Goal: Navigation & Orientation: Find specific page/section

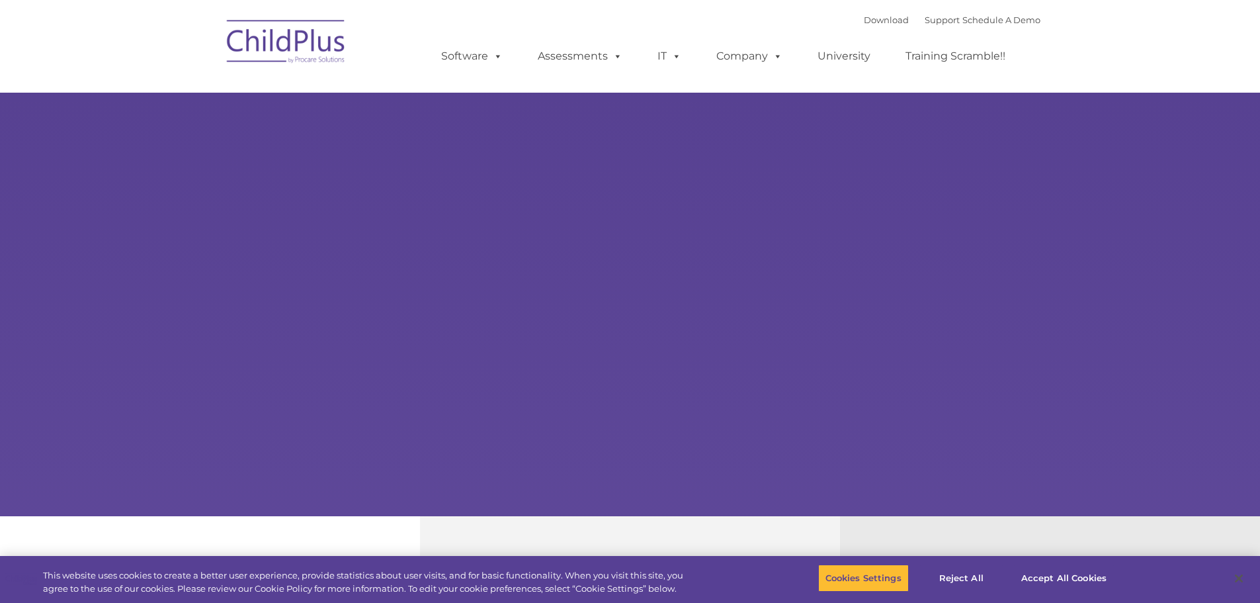
select select "MEDIUM"
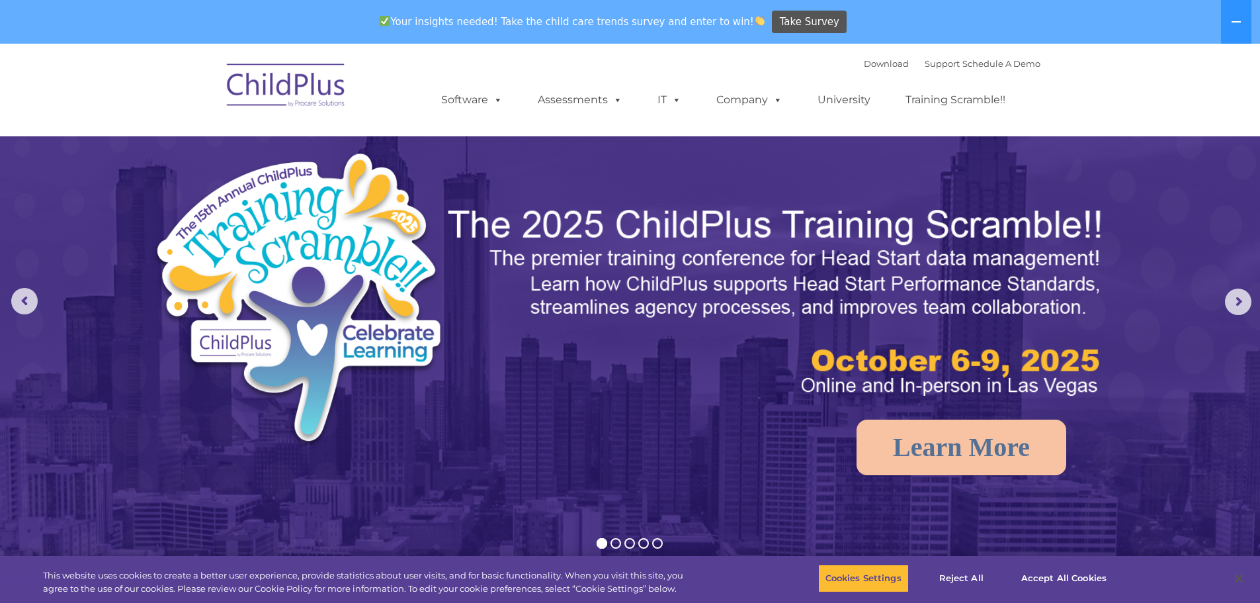
click at [293, 85] on img at bounding box center [286, 87] width 132 height 66
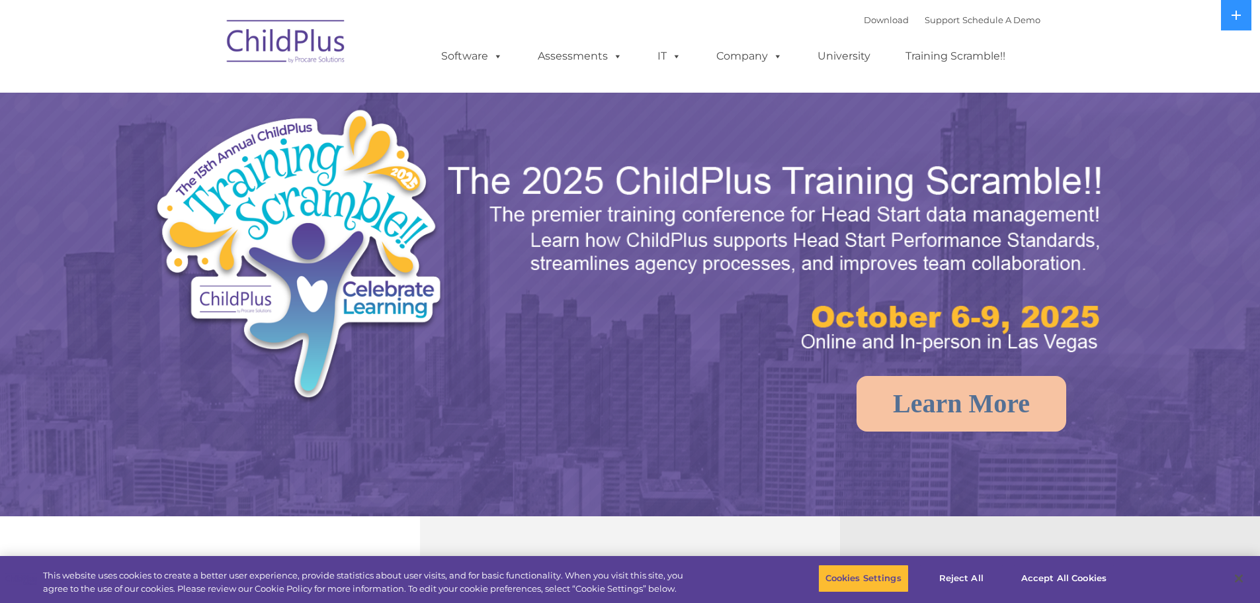
select select "MEDIUM"
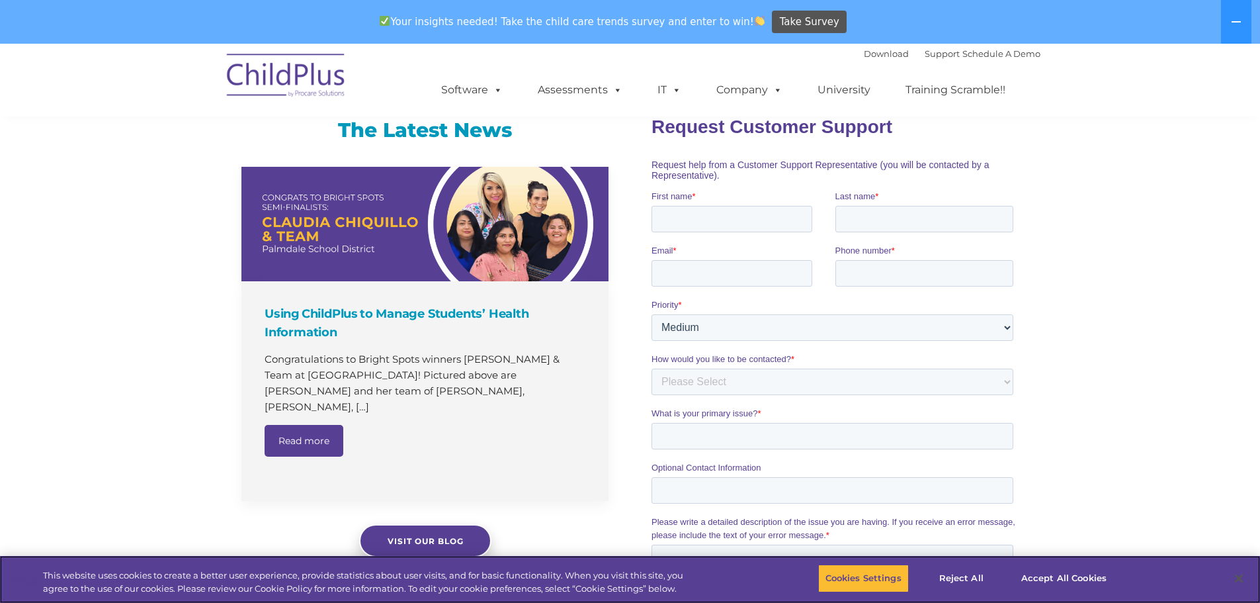
scroll to position [821, 0]
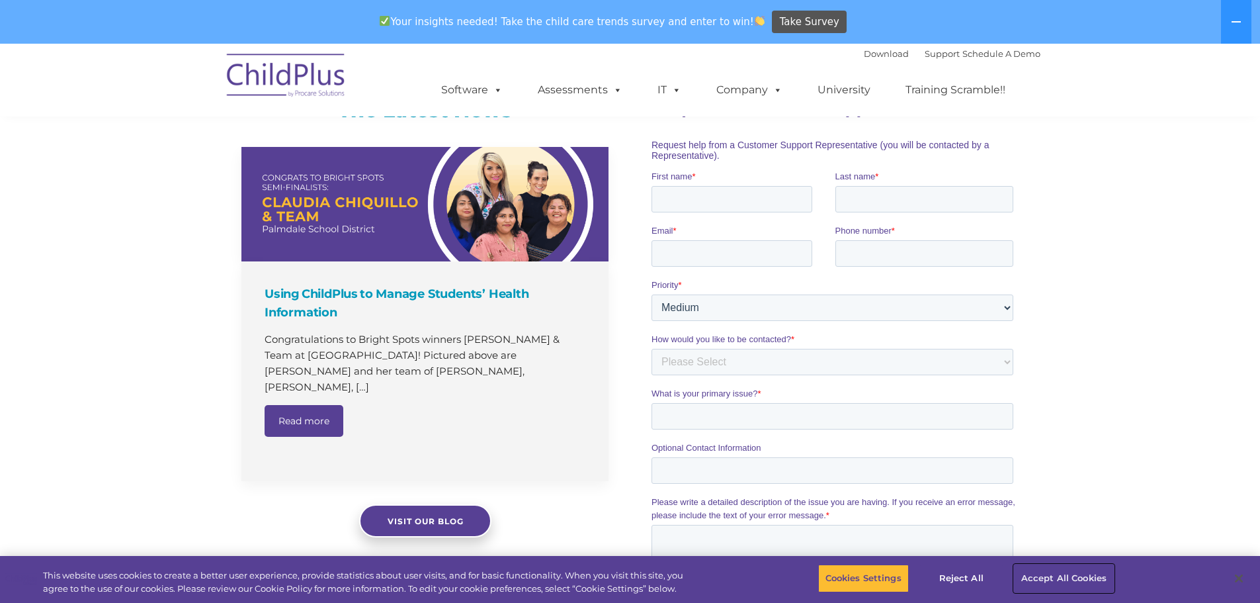
click at [1047, 576] on button "Accept All Cookies" at bounding box center [1064, 578] width 100 height 28
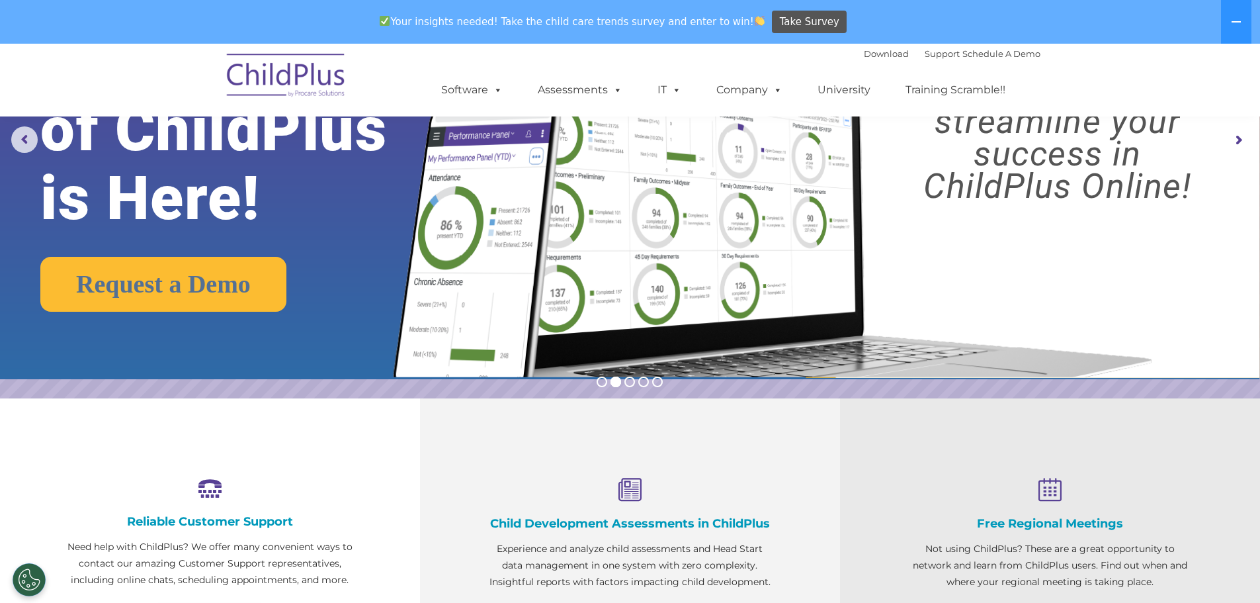
scroll to position [0, 0]
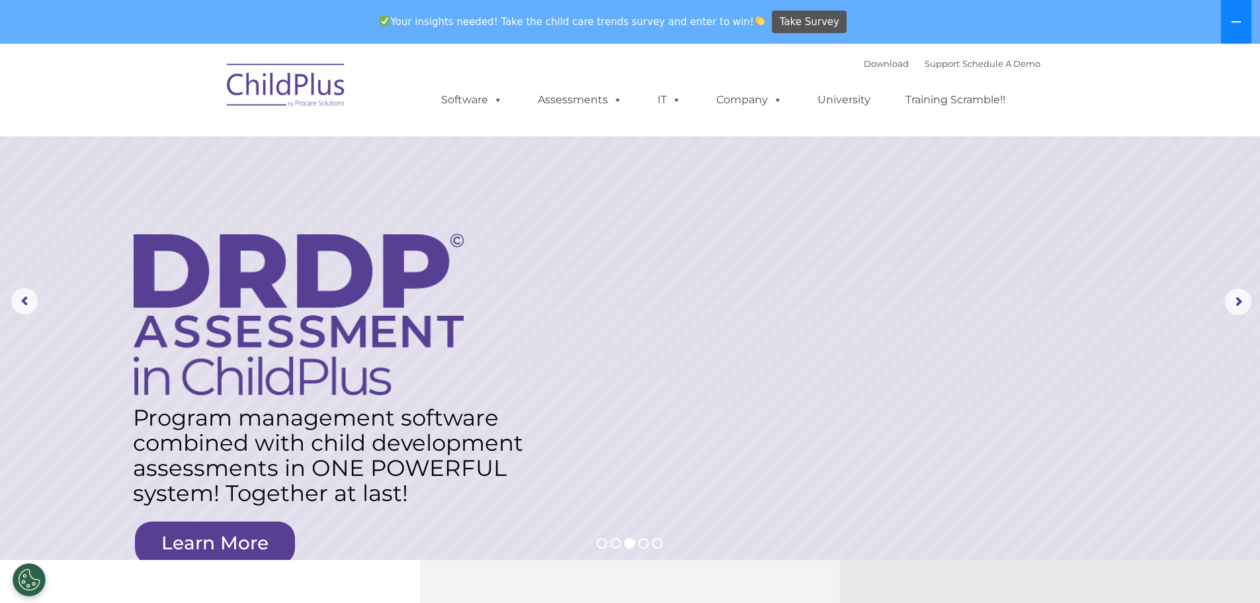
click at [1227, 17] on button at bounding box center [1236, 22] width 30 height 44
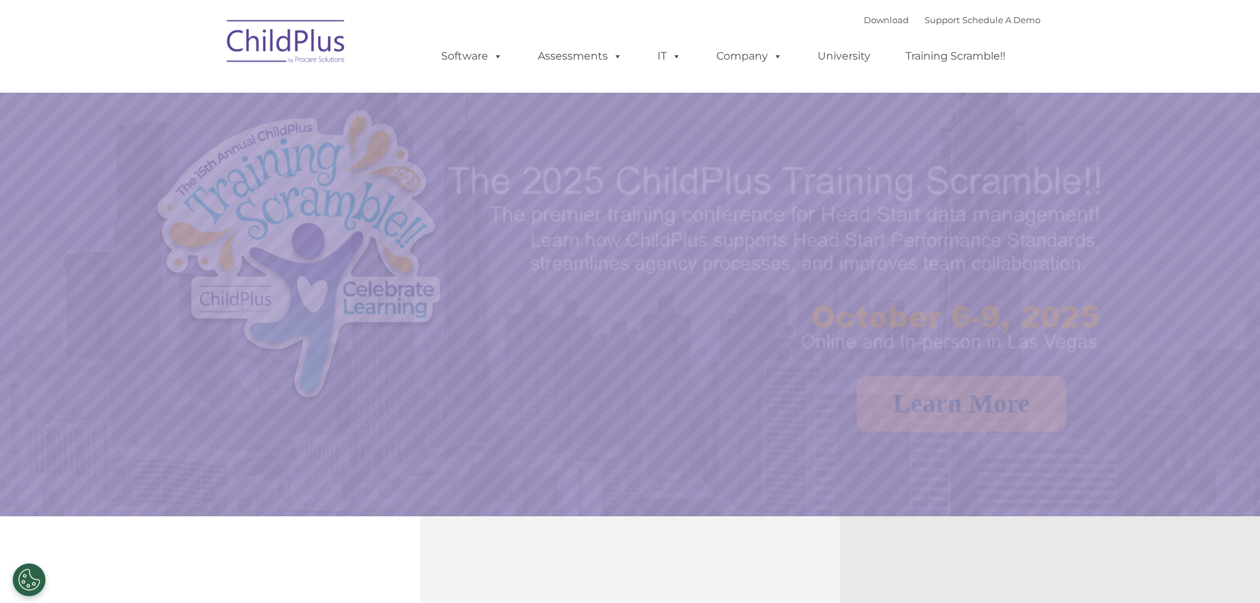
select select "MEDIUM"
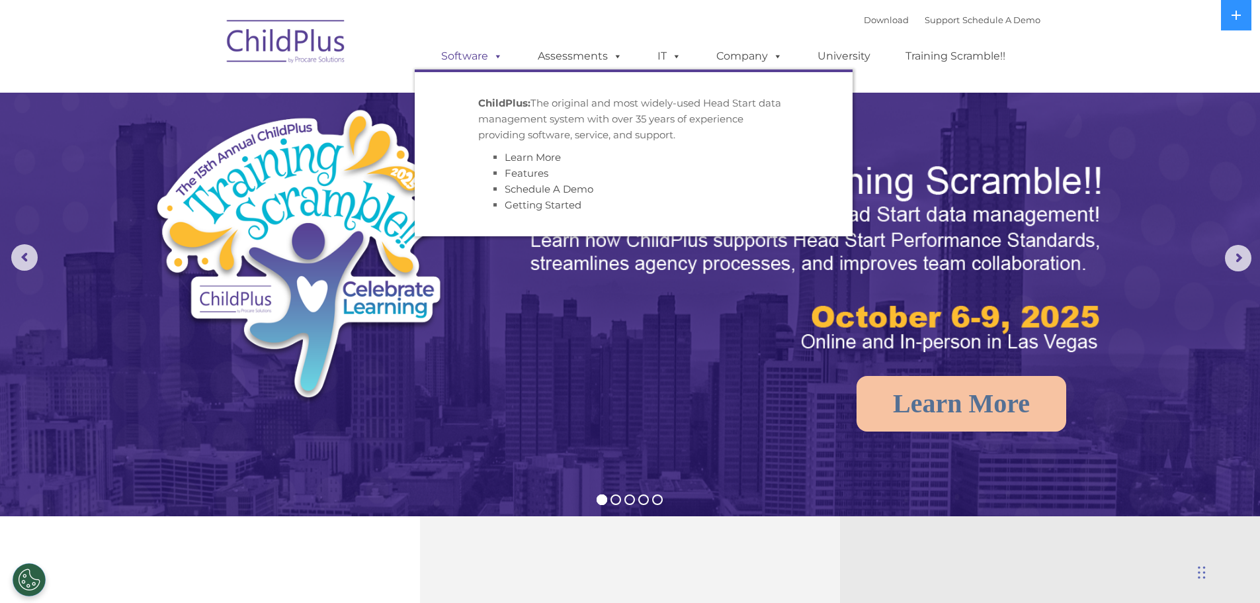
click at [493, 58] on span at bounding box center [495, 56] width 15 height 13
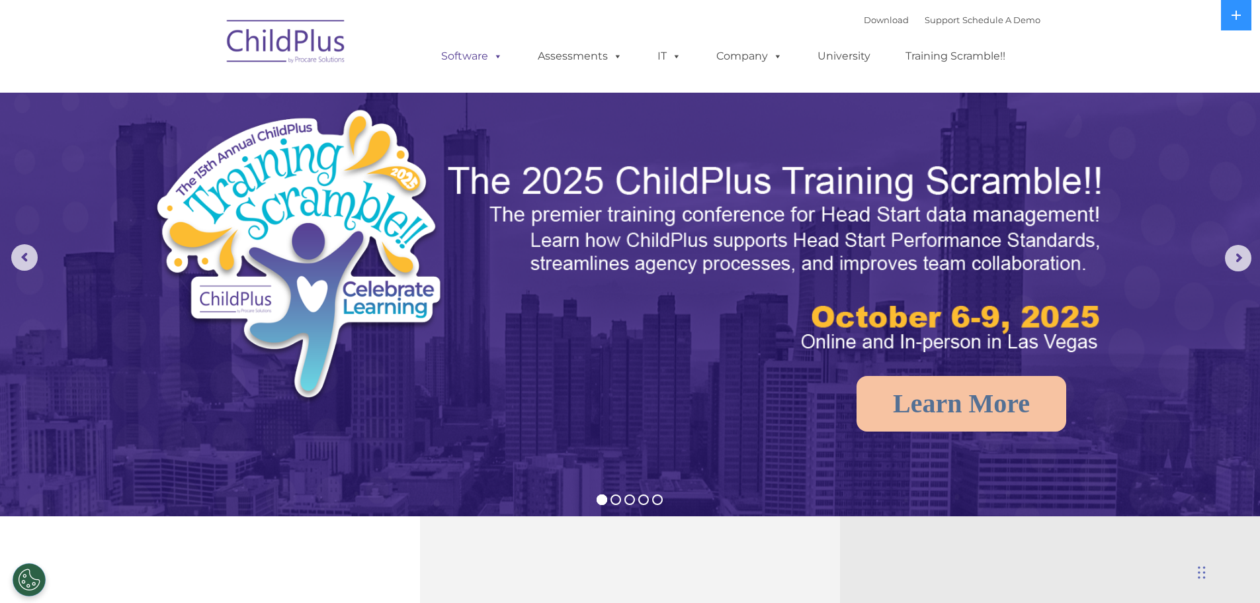
click at [493, 58] on span at bounding box center [495, 56] width 15 height 13
